Goal: Task Accomplishment & Management: Use online tool/utility

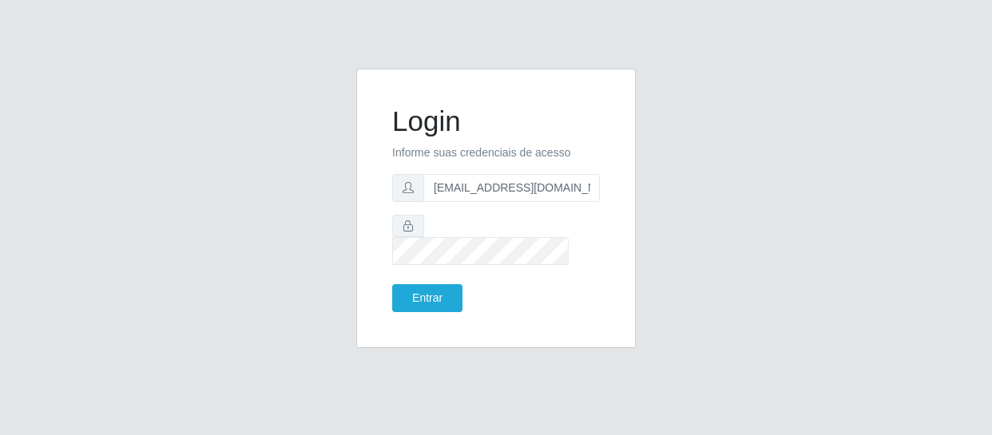
click at [392, 284] on button "Entrar" at bounding box center [427, 298] width 70 height 28
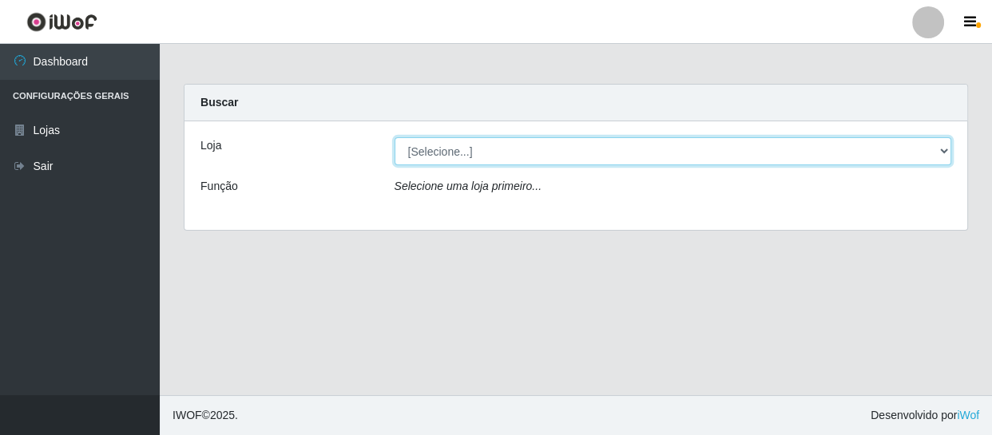
click at [463, 156] on select "[Selecione...] SuperFácil Atacado - São Gonçalo do Amarante" at bounding box center [672, 151] width 557 height 28
select select "408"
click at [394, 137] on select "[Selecione...] SuperFácil Atacado - São Gonçalo do Amarante" at bounding box center [672, 151] width 557 height 28
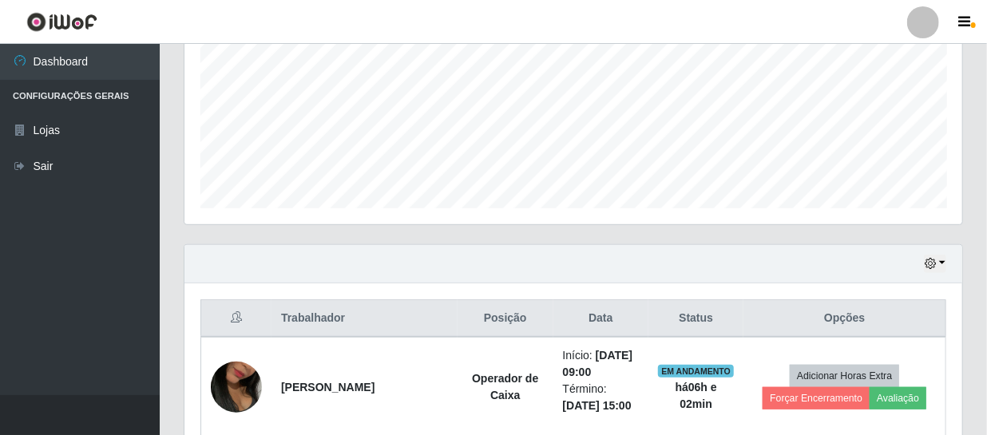
scroll to position [653, 0]
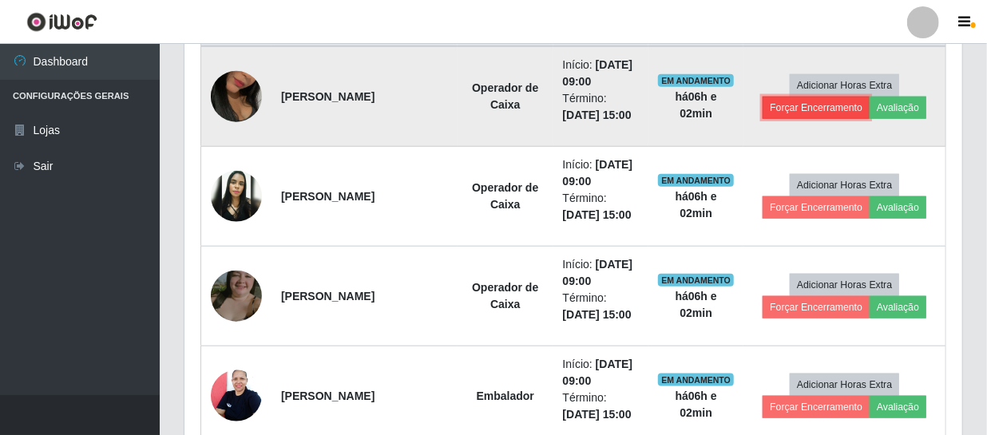
click at [777, 105] on button "Forçar Encerramento" at bounding box center [815, 108] width 107 height 22
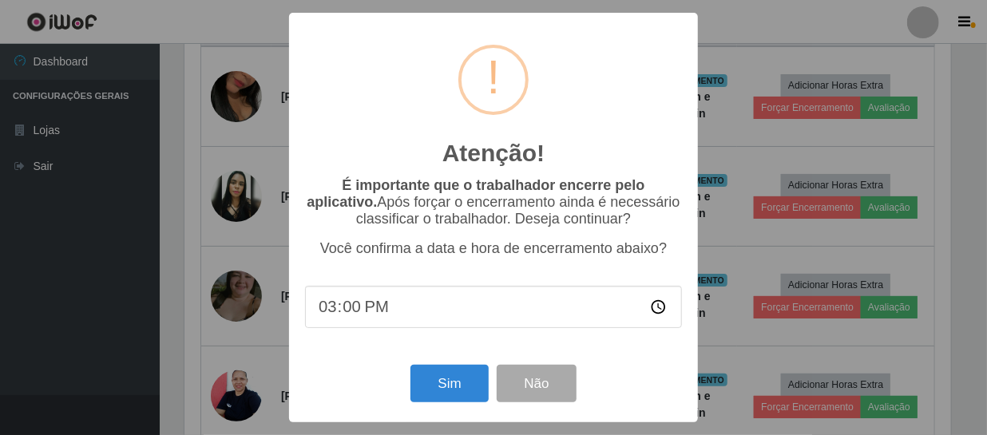
scroll to position [331, 770]
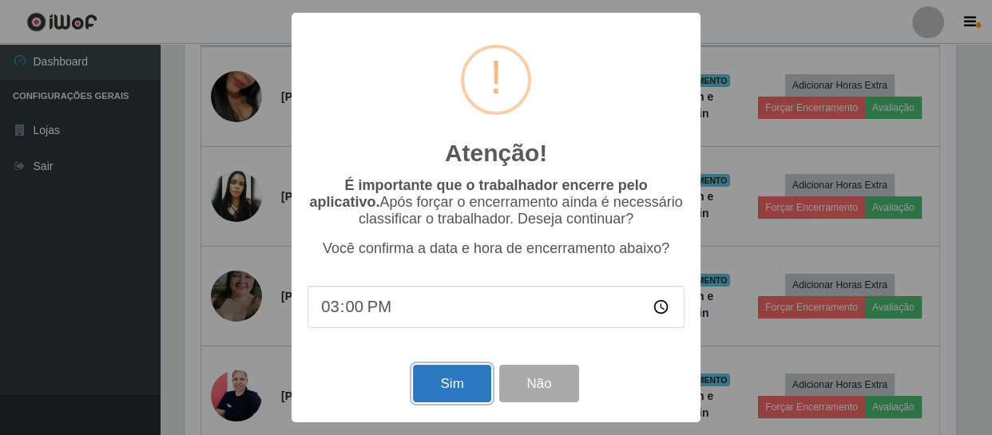
click at [484, 381] on button "Sim" at bounding box center [451, 384] width 77 height 38
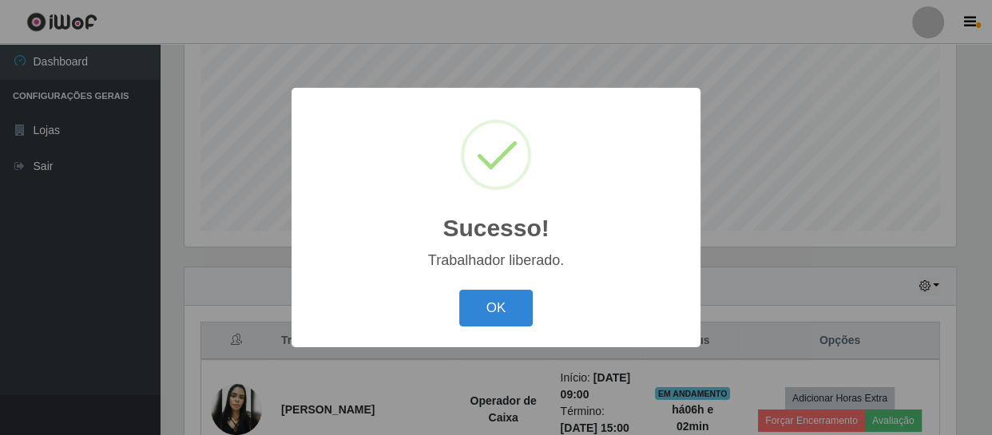
click at [509, 331] on div "OK Cancel" at bounding box center [495, 308] width 377 height 46
click at [502, 313] on button "OK" at bounding box center [496, 309] width 74 height 38
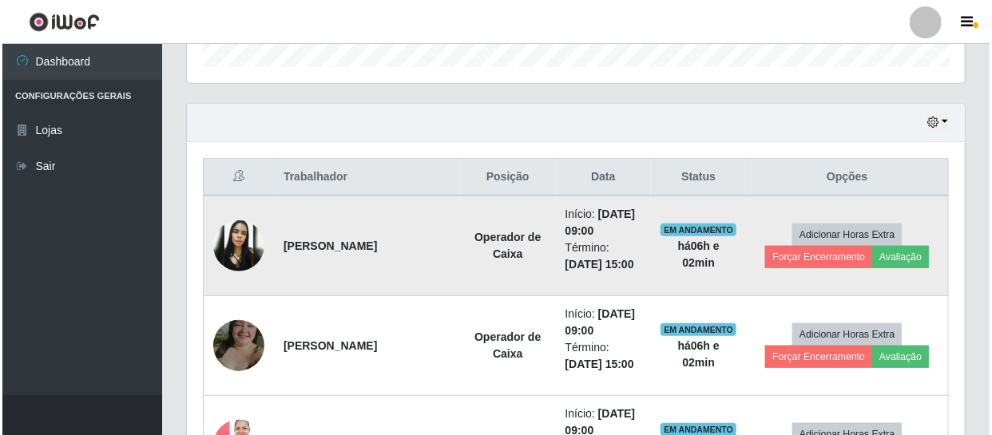
scroll to position [558, 0]
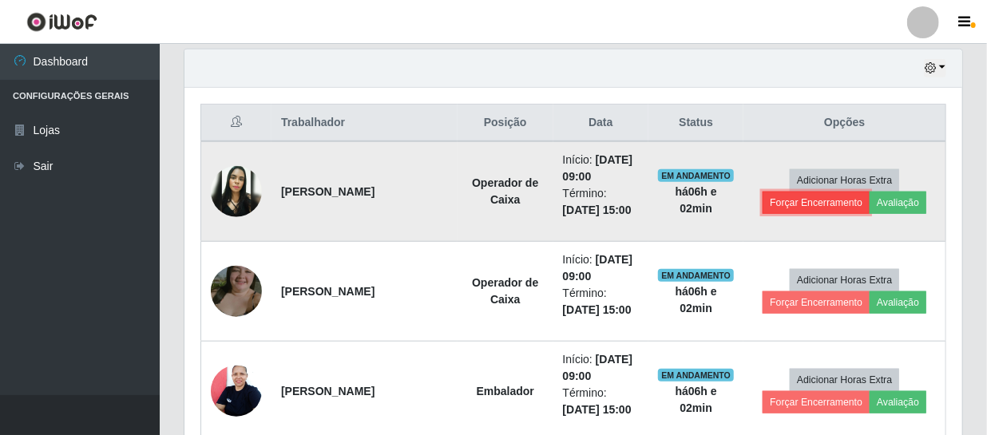
click at [819, 206] on button "Forçar Encerramento" at bounding box center [815, 203] width 107 height 22
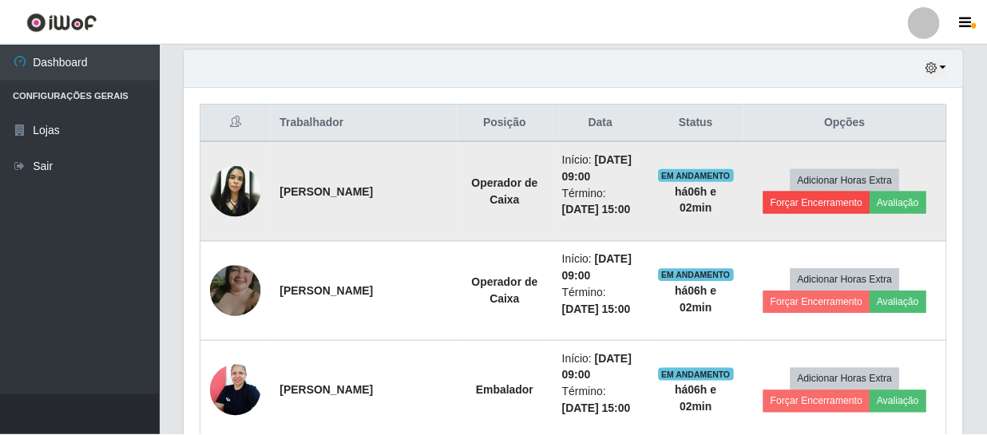
scroll to position [331, 770]
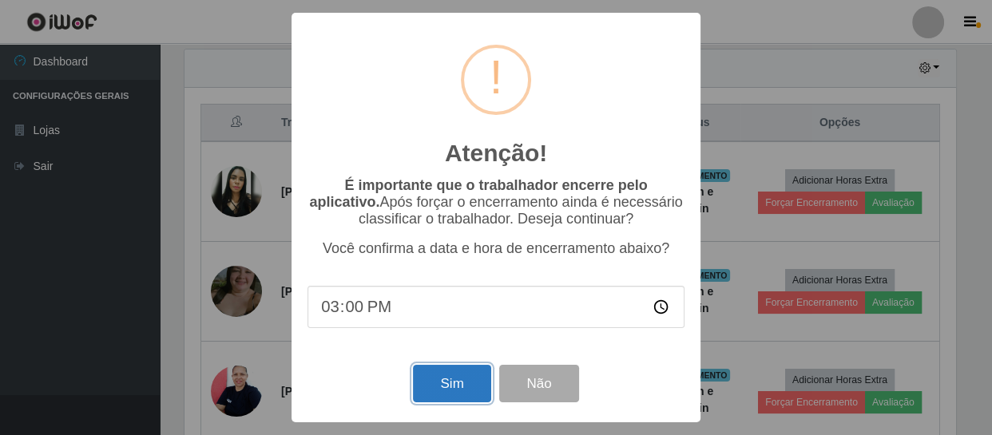
click at [473, 381] on button "Sim" at bounding box center [451, 384] width 77 height 38
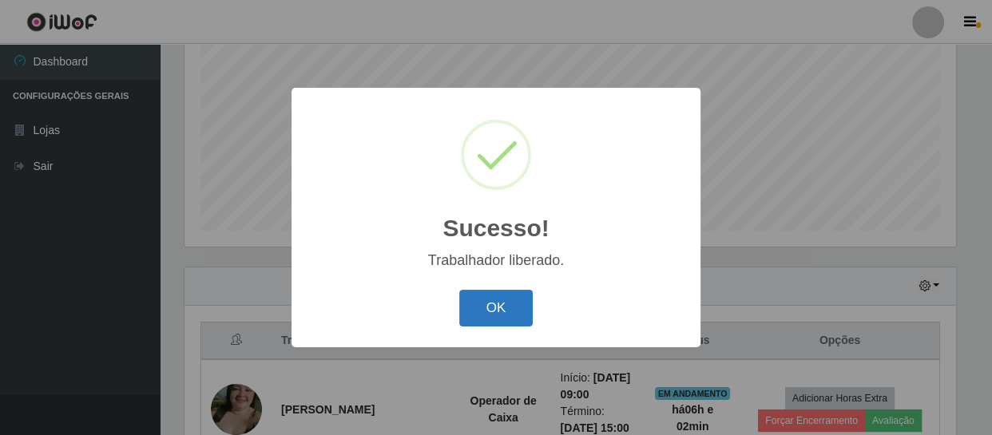
click at [489, 319] on button "OK" at bounding box center [496, 309] width 74 height 38
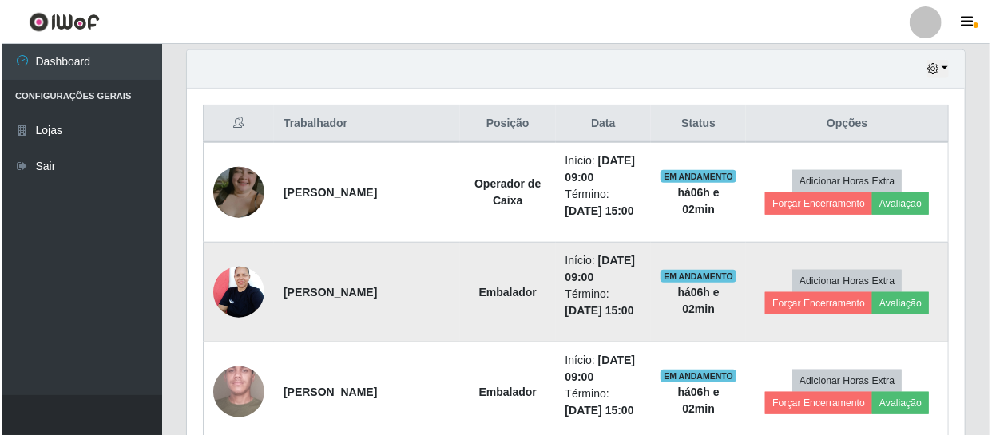
scroll to position [558, 0]
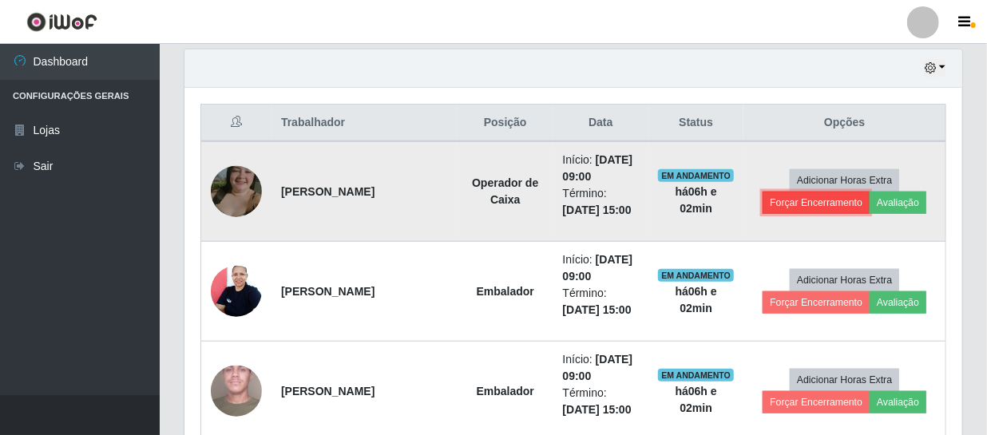
click at [806, 202] on button "Forçar Encerramento" at bounding box center [815, 203] width 107 height 22
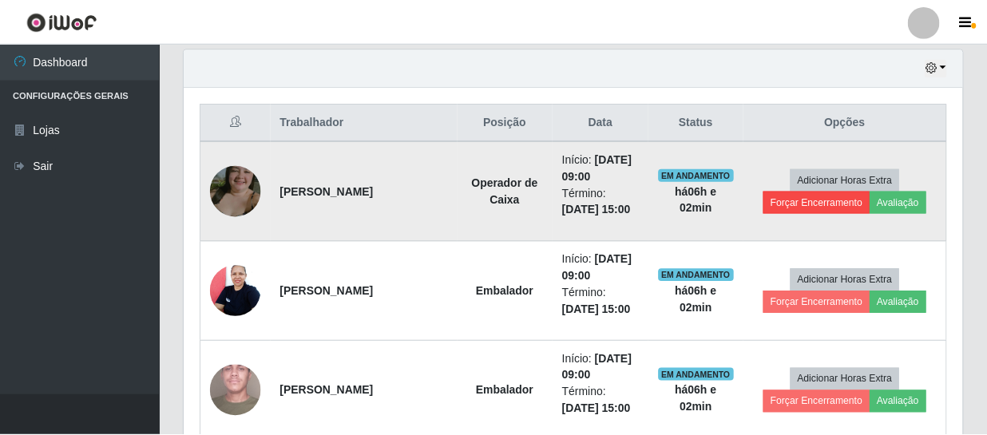
scroll to position [331, 770]
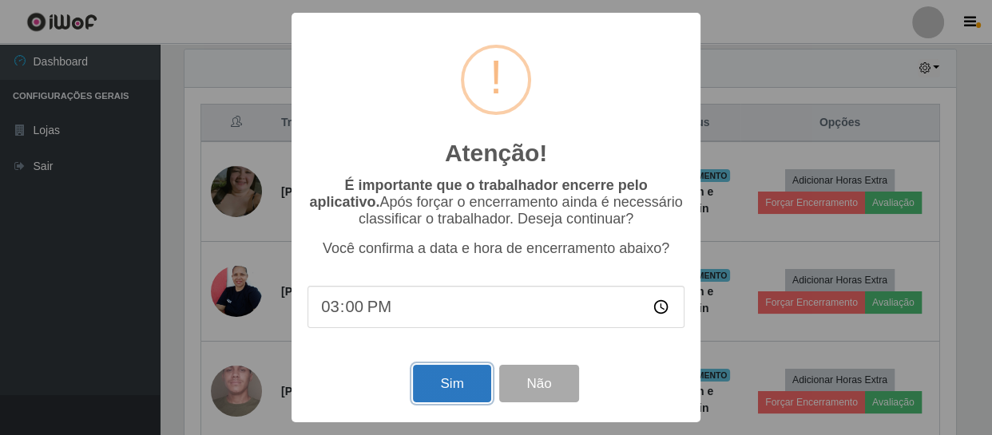
click at [469, 382] on button "Sim" at bounding box center [451, 384] width 77 height 38
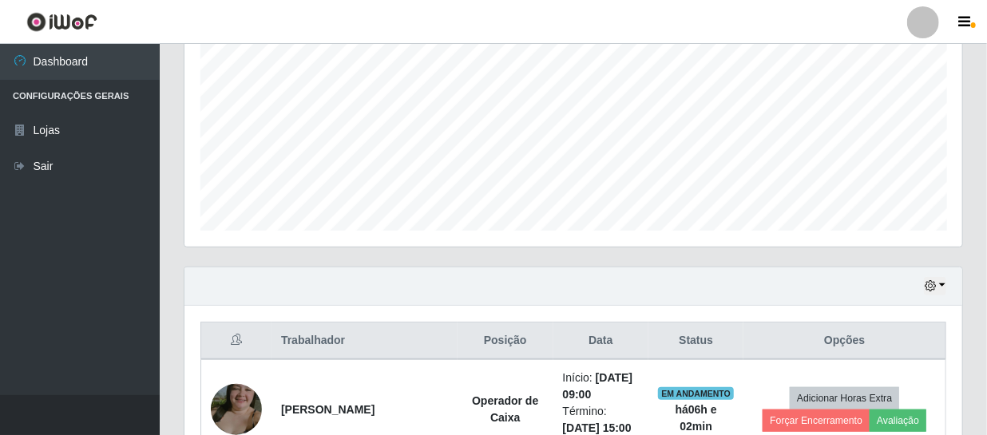
scroll to position [0, 0]
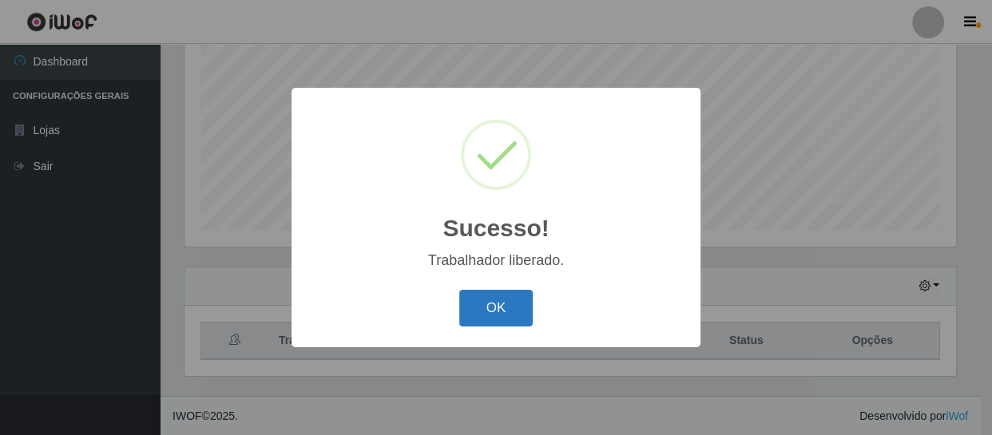
click at [498, 305] on button "OK" at bounding box center [496, 309] width 74 height 38
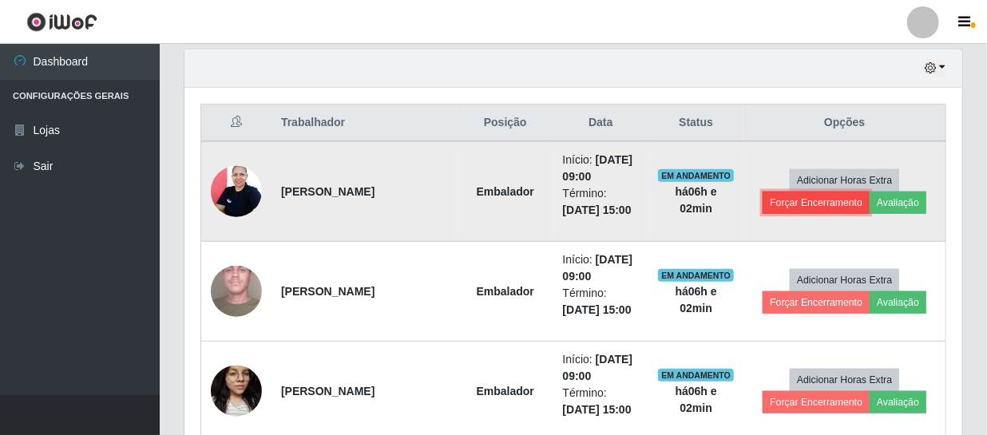
click at [814, 200] on button "Forçar Encerramento" at bounding box center [815, 203] width 107 height 22
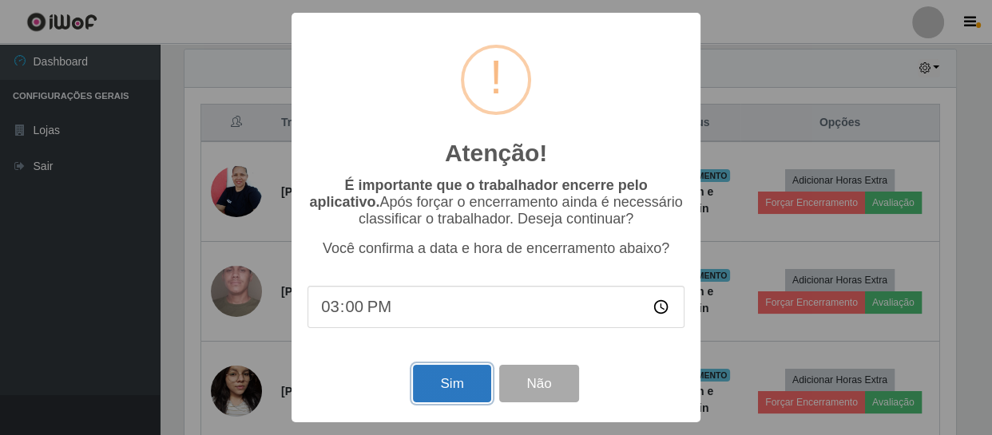
click at [456, 389] on button "Sim" at bounding box center [451, 384] width 77 height 38
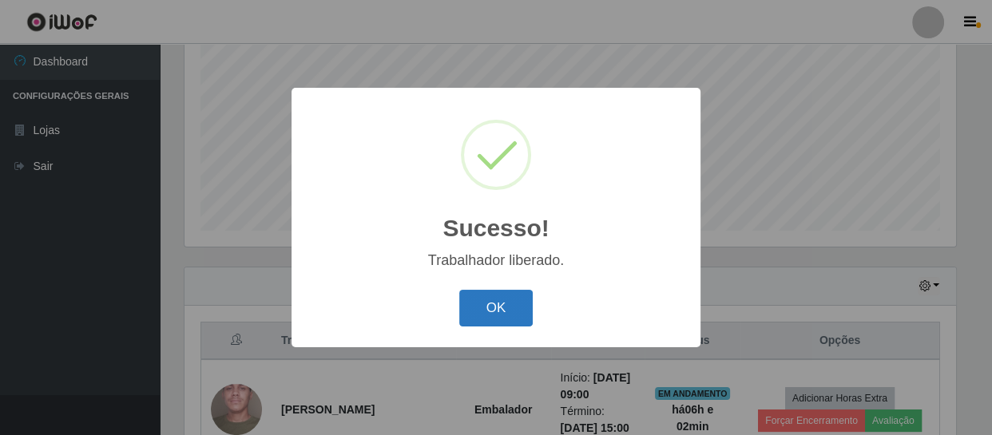
click at [488, 313] on button "OK" at bounding box center [496, 309] width 74 height 38
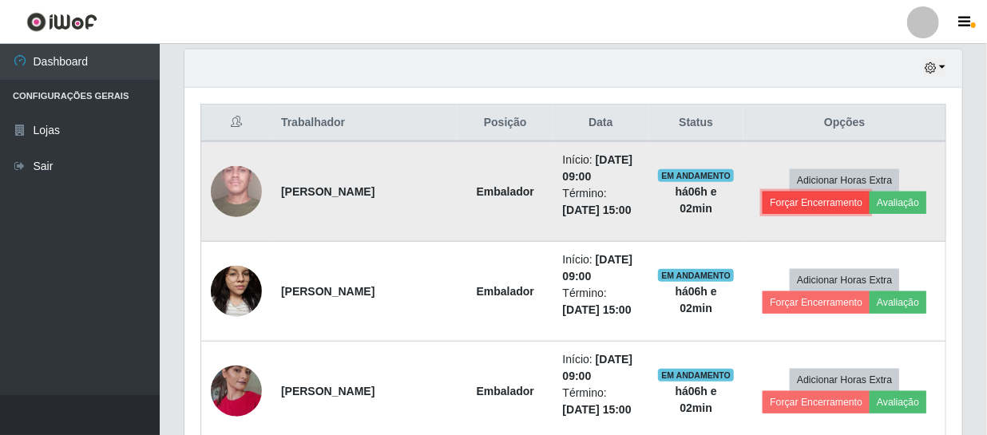
click at [827, 204] on button "Forçar Encerramento" at bounding box center [815, 203] width 107 height 22
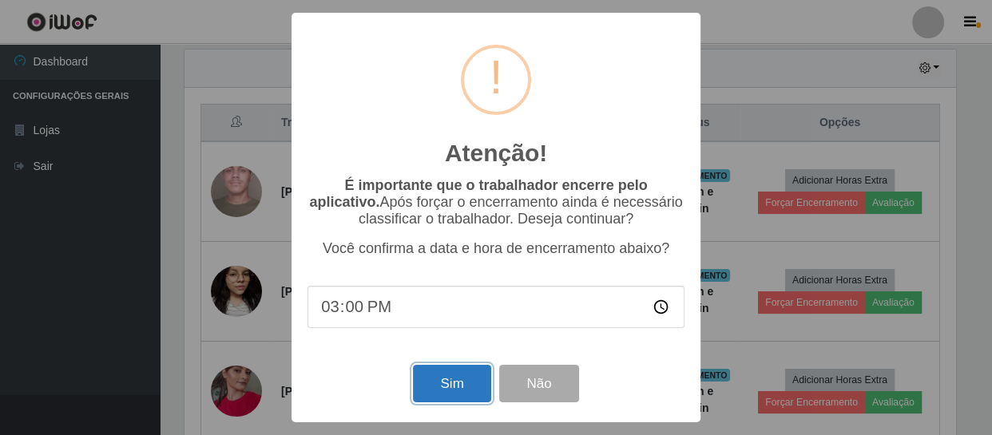
click at [441, 383] on button "Sim" at bounding box center [451, 384] width 77 height 38
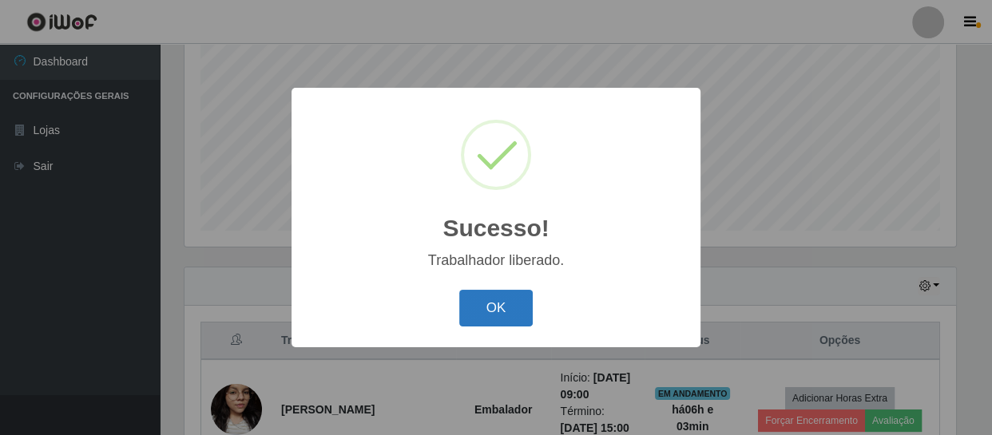
click at [509, 311] on button "OK" at bounding box center [496, 309] width 74 height 38
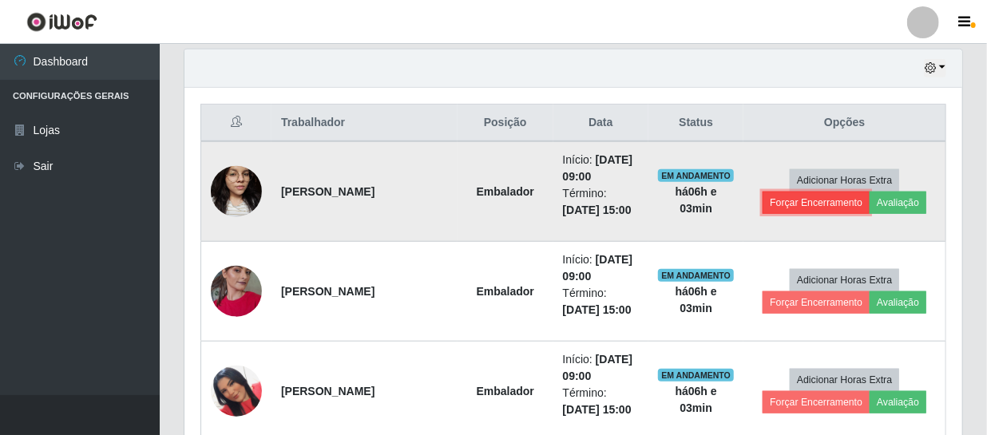
click at [798, 203] on button "Forçar Encerramento" at bounding box center [815, 203] width 107 height 22
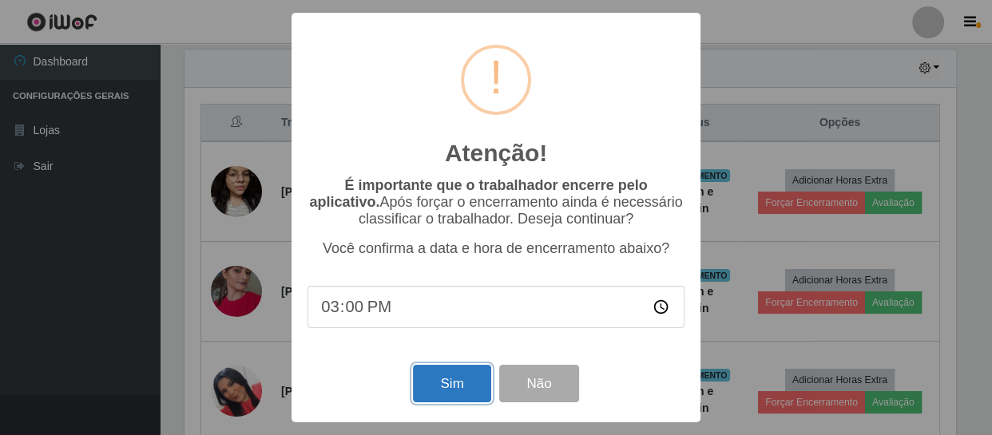
click at [457, 382] on button "Sim" at bounding box center [451, 384] width 77 height 38
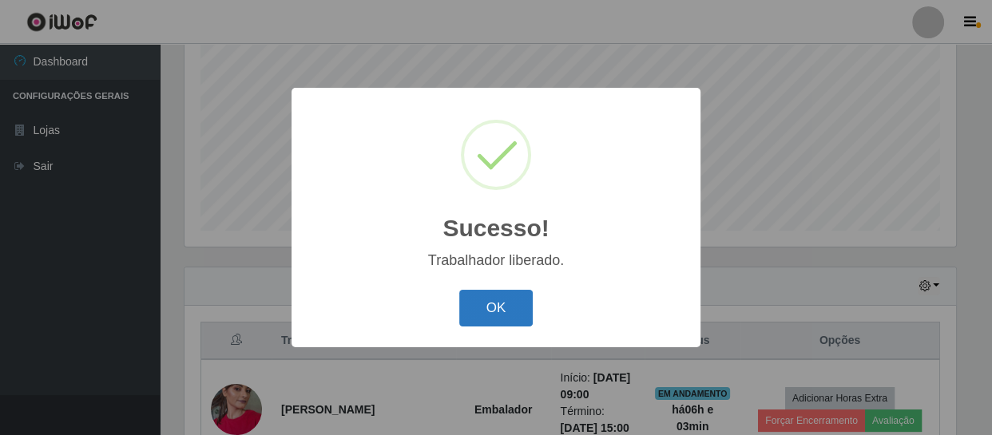
click at [509, 314] on button "OK" at bounding box center [496, 309] width 74 height 38
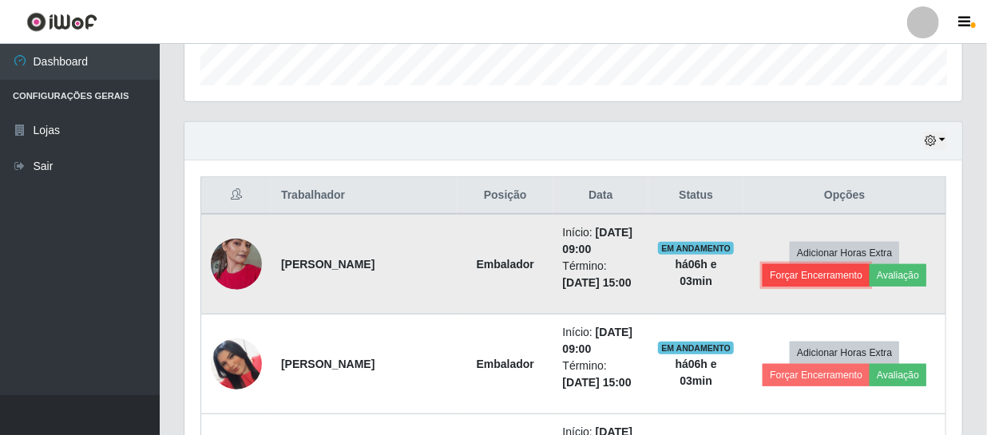
click at [784, 272] on button "Forçar Encerramento" at bounding box center [815, 275] width 107 height 22
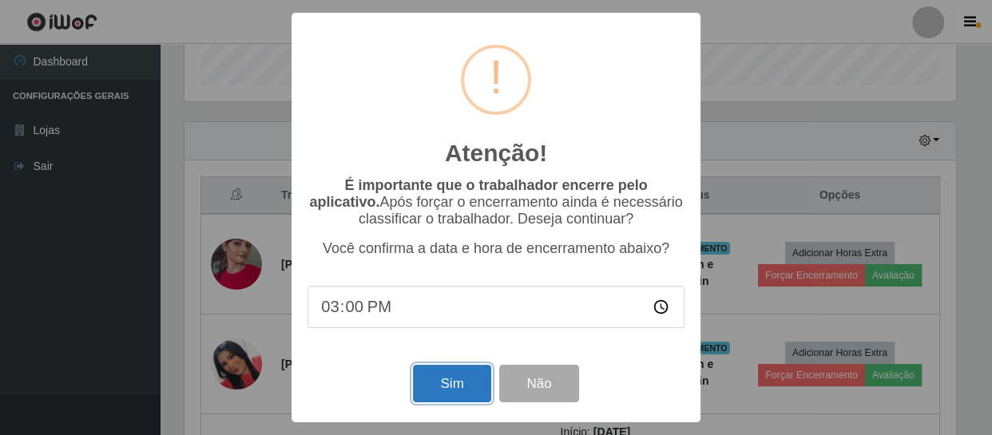
click at [447, 382] on button "Sim" at bounding box center [451, 384] width 77 height 38
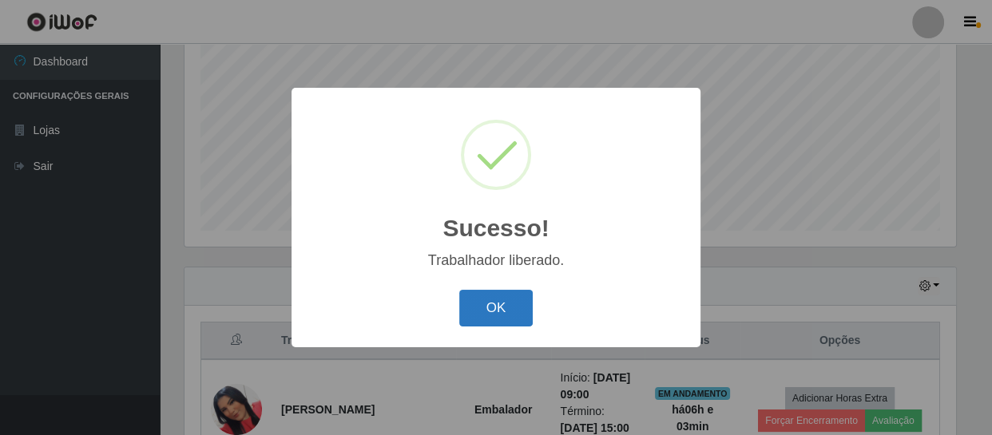
click at [488, 311] on button "OK" at bounding box center [496, 309] width 74 height 38
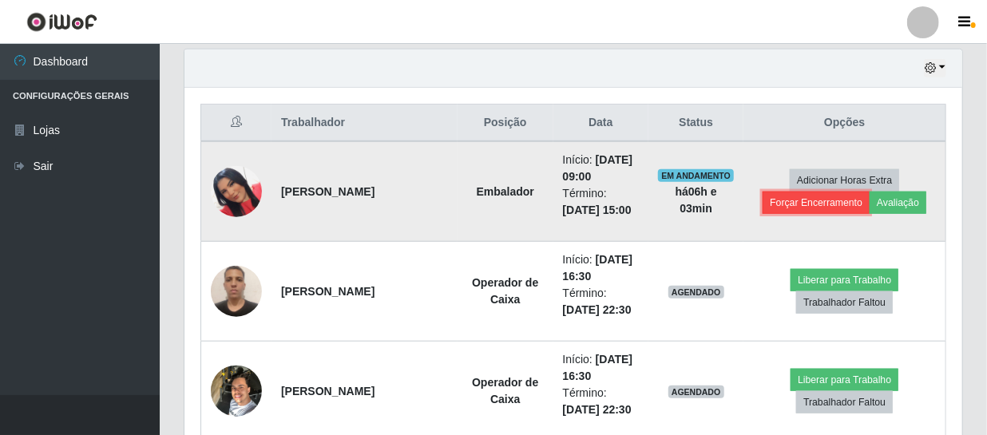
click at [806, 200] on button "Forçar Encerramento" at bounding box center [815, 203] width 107 height 22
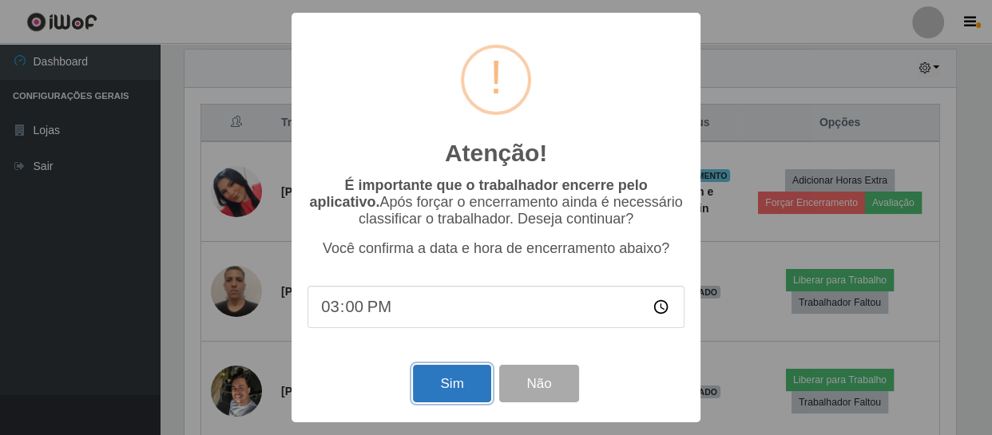
click at [453, 380] on button "Sim" at bounding box center [451, 384] width 77 height 38
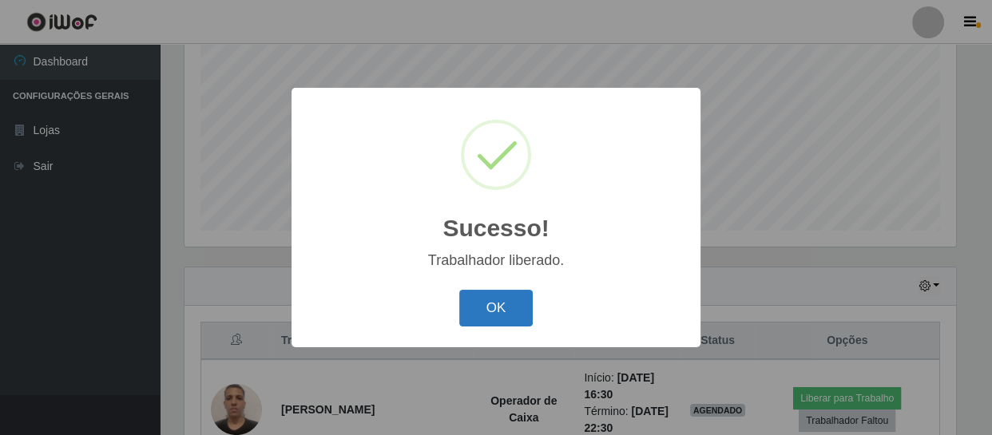
click at [504, 296] on button "OK" at bounding box center [496, 309] width 74 height 38
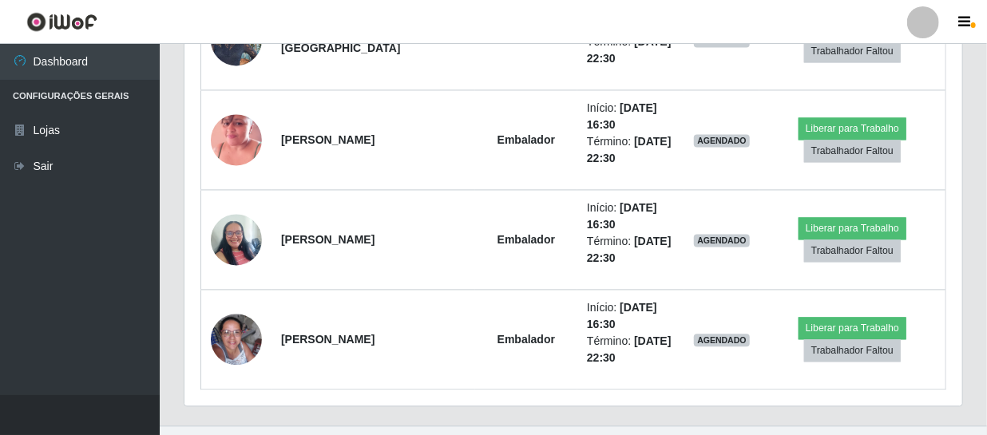
scroll to position [1437, 0]
